Goal: Task Accomplishment & Management: Complete application form

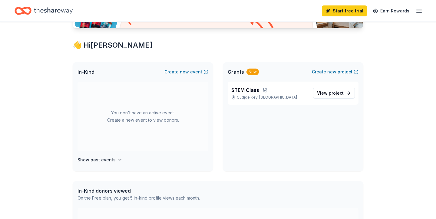
scroll to position [95, 0]
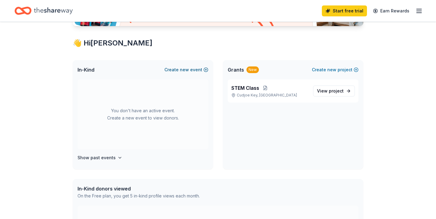
click at [191, 70] on button "Create new event" at bounding box center [186, 69] width 44 height 7
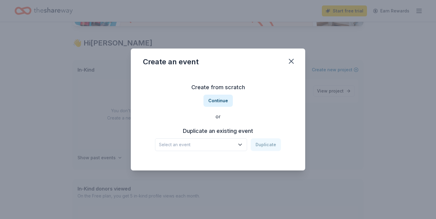
click at [241, 144] on icon "button" at bounding box center [240, 144] width 6 height 6
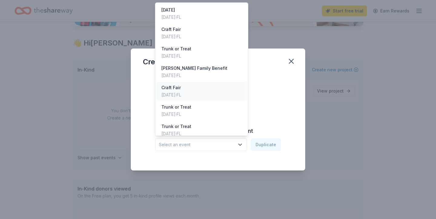
scroll to position [1, 0]
click at [191, 51] on div "Oct 29, 2024 · FL" at bounding box center [176, 54] width 30 height 7
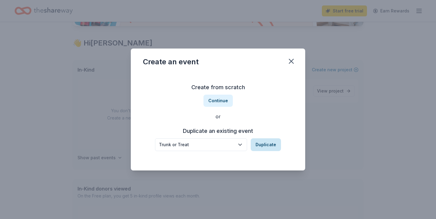
click at [266, 145] on button "Duplicate" at bounding box center [266, 144] width 30 height 13
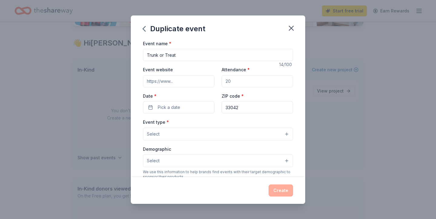
click at [183, 81] on input "Event website" at bounding box center [178, 81] width 71 height 12
click at [238, 83] on input "Attendance *" at bounding box center [257, 81] width 71 height 12
type input "500"
click at [182, 109] on button "Pick a date" at bounding box center [178, 107] width 71 height 12
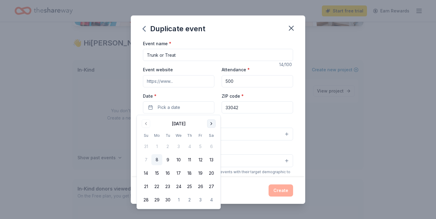
click at [212, 124] on button "Go to next month" at bounding box center [211, 123] width 8 height 8
click at [179, 198] on button "29" at bounding box center [178, 199] width 11 height 11
click at [297, 117] on div "Event name * Trunk or Treat 14 /100 Event website Attendance * 500 Date * 10/29…" at bounding box center [218, 108] width 174 height 137
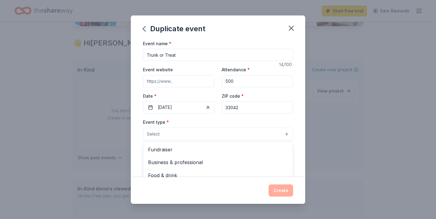
click at [286, 134] on button "Select" at bounding box center [218, 133] width 150 height 13
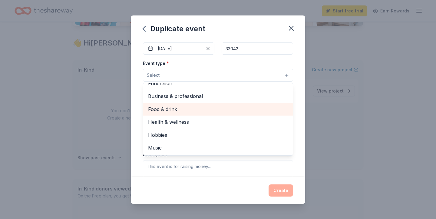
scroll to position [0, 0]
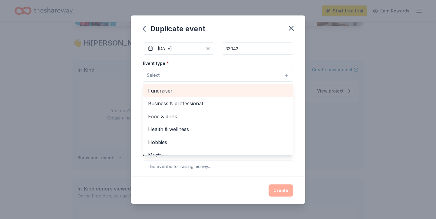
click at [213, 90] on span "Fundraiser" at bounding box center [218, 91] width 140 height 8
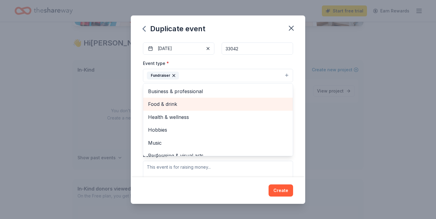
click at [201, 105] on span "Food & drink" at bounding box center [218, 104] width 140 height 8
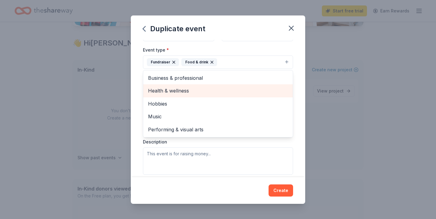
scroll to position [72, 0]
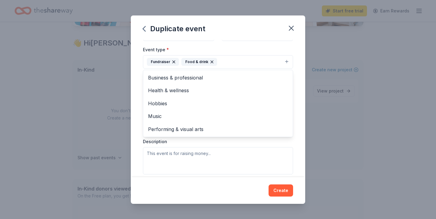
click at [298, 81] on div "Event name * Trunk or Treat 14 /100 Event website Attendance * 500 Date * 10/29…" at bounding box center [218, 108] width 174 height 137
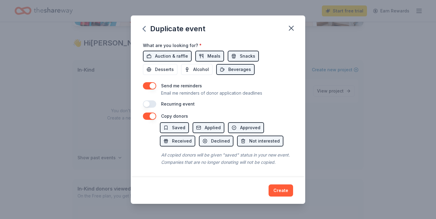
scroll to position [212, 0]
click at [147, 118] on button "button" at bounding box center [149, 116] width 13 height 7
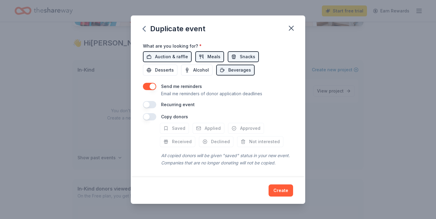
click at [153, 117] on button "button" at bounding box center [149, 116] width 13 height 7
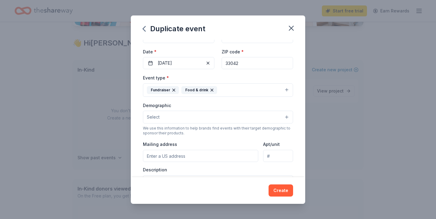
scroll to position [45, 0]
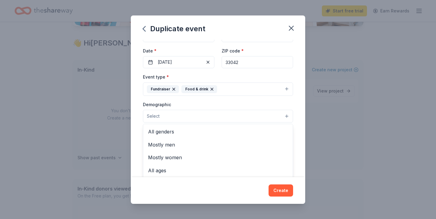
click at [288, 117] on button "Select" at bounding box center [218, 116] width 150 height 13
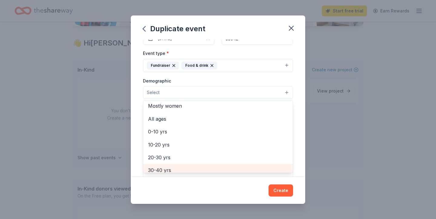
scroll to position [28, 0]
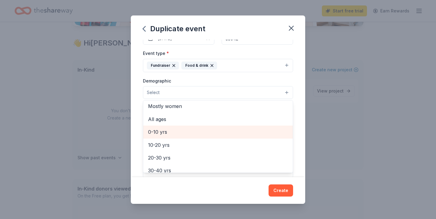
click at [173, 133] on span "0-10 yrs" at bounding box center [218, 132] width 140 height 8
click at [166, 134] on span "10-20 yrs" at bounding box center [218, 132] width 140 height 8
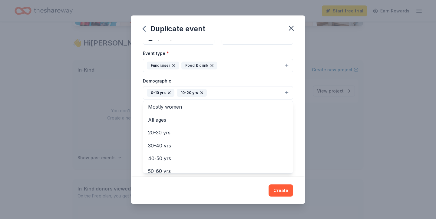
click at [299, 106] on div "Event name * Trunk or Treat 14 /100 Event website Attendance * 500 Date * 10/29…" at bounding box center [218, 108] width 174 height 137
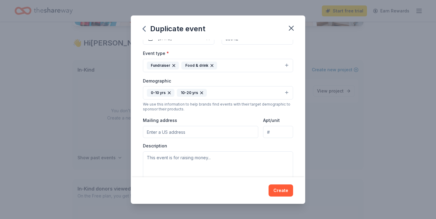
click at [172, 133] on input "Mailing address" at bounding box center [200, 132] width 115 height 12
type input "16 El Monte Ln, Key West FL 33040"
click at [166, 158] on textarea at bounding box center [218, 164] width 150 height 27
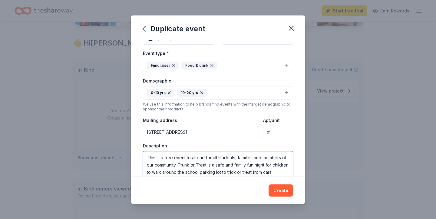
scroll to position [70, 0]
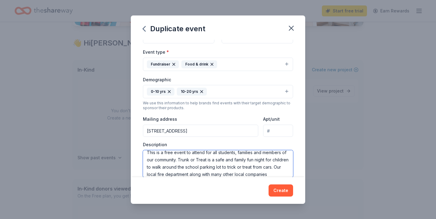
click at [177, 174] on textarea "This is a free event to attend for all students, families and members of our co…" at bounding box center [218, 163] width 150 height 27
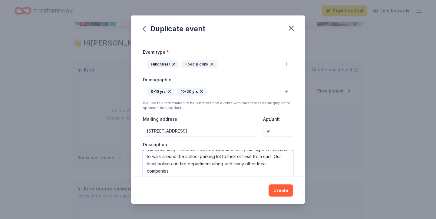
click at [171, 172] on textarea "This is a free event to attend for all students, families and members of our co…" at bounding box center [218, 163] width 150 height 27
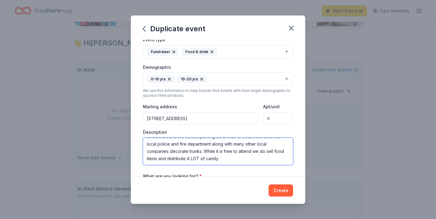
scroll to position [0, 0]
drag, startPoint x: 226, startPoint y: 174, endPoint x: 141, endPoint y: 137, distance: 92.6
click at [141, 137] on div "Event name * Trunk or Treat 14 /100 Event website Attendance * 500 Date * 10/29…" at bounding box center [218, 108] width 174 height 137
type textarea "This is a free event to attend for all students, families and members of our co…"
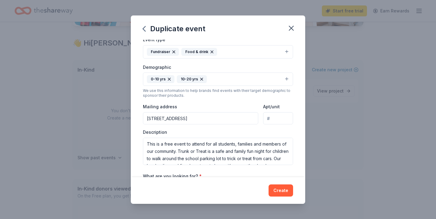
click at [297, 127] on div "Event name * Trunk or Treat 14 /100 Event website Attendance * 500 Date * 10/29…" at bounding box center [218, 108] width 174 height 137
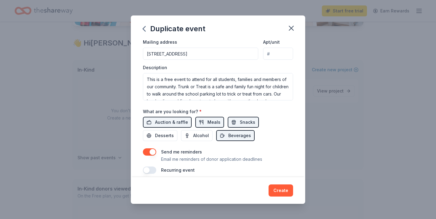
scroll to position [213, 0]
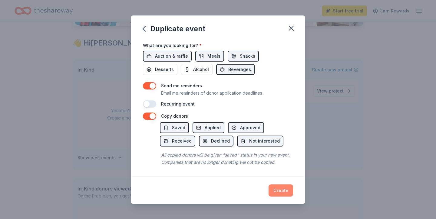
click at [281, 191] on button "Create" at bounding box center [281, 190] width 25 height 12
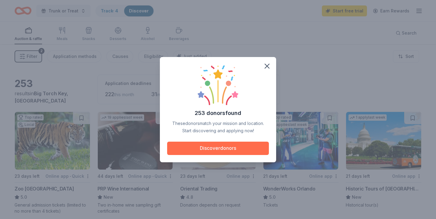
click at [234, 150] on button "Discover donors" at bounding box center [218, 147] width 102 height 13
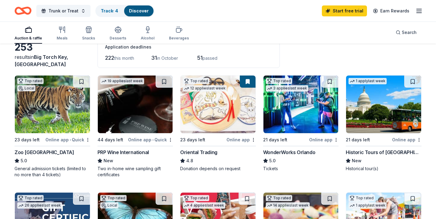
scroll to position [37, 0]
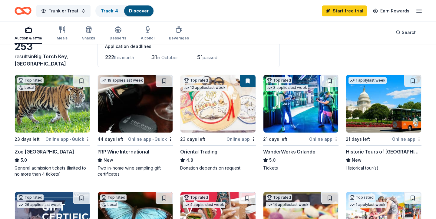
click at [214, 104] on img at bounding box center [217, 104] width 75 height 58
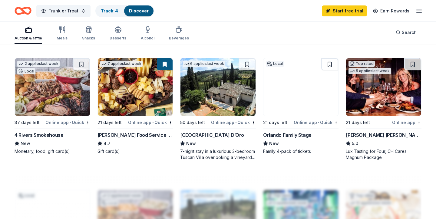
scroll to position [405, 0]
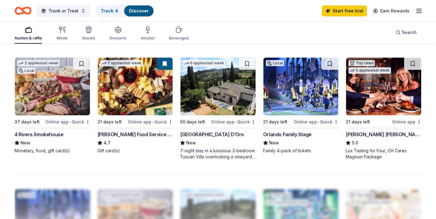
click at [139, 91] on img at bounding box center [135, 87] width 75 height 58
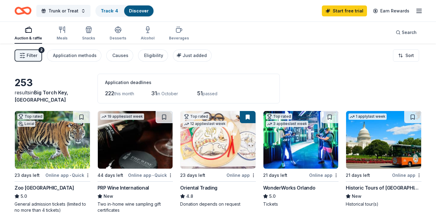
scroll to position [0, 0]
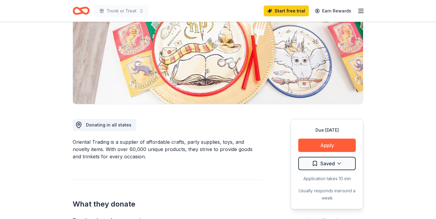
scroll to position [82, 0]
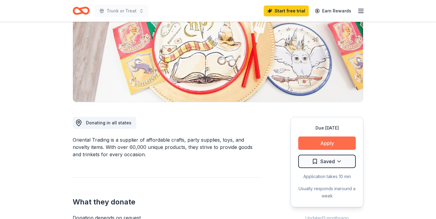
click at [337, 143] on button "Apply" at bounding box center [327, 142] width 58 height 13
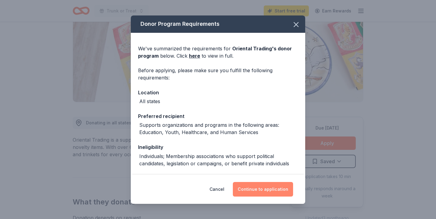
click at [270, 187] on button "Continue to application" at bounding box center [263, 189] width 60 height 15
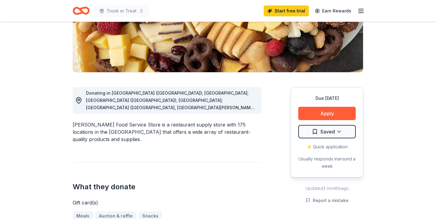
scroll to position [112, 0]
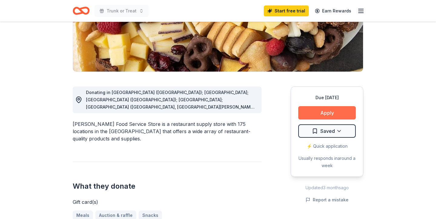
click at [328, 111] on button "Apply" at bounding box center [327, 112] width 58 height 13
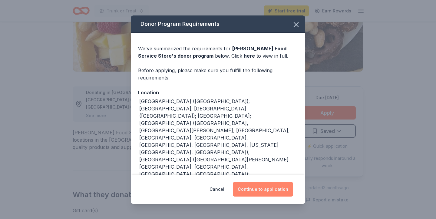
click at [260, 192] on button "Continue to application" at bounding box center [263, 189] width 60 height 15
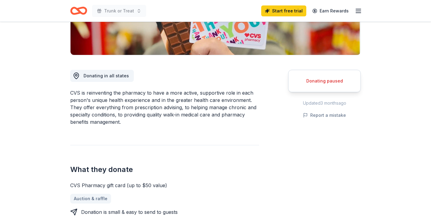
scroll to position [25, 0]
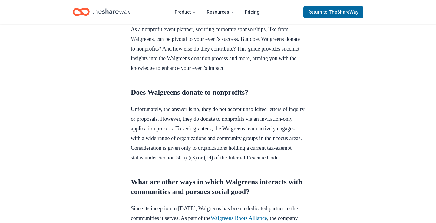
scroll to position [138, 0]
